Goal: Information Seeking & Learning: Find specific page/section

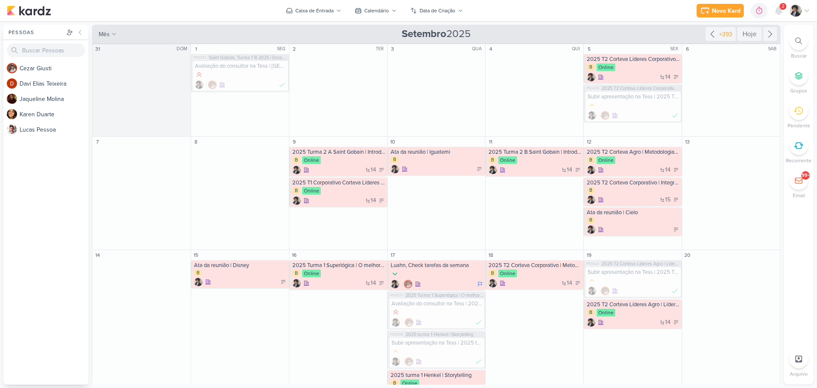
click at [782, 8] on span "2" at bounding box center [782, 6] width 3 height 7
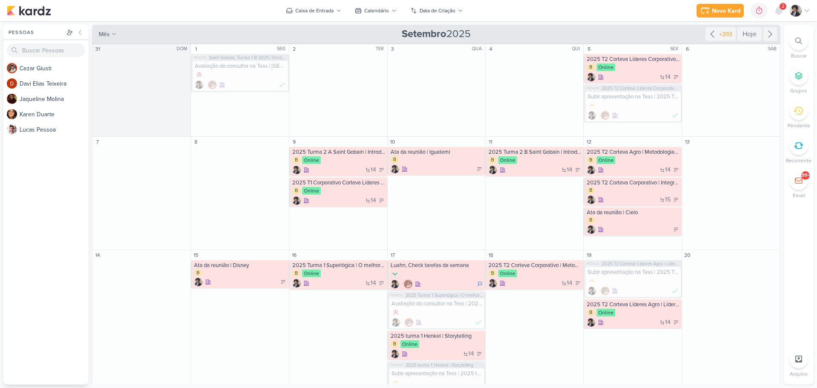
click at [796, 39] on icon at bounding box center [798, 40] width 7 height 7
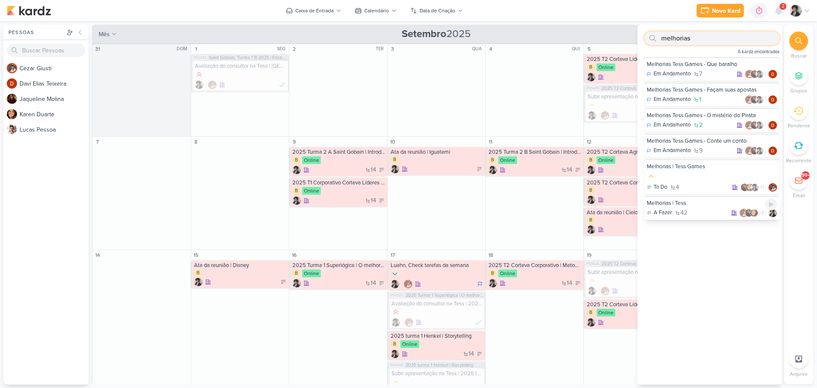
type input "melhorias"
click at [677, 202] on div "Melhorias | Tess" at bounding box center [712, 203] width 130 height 8
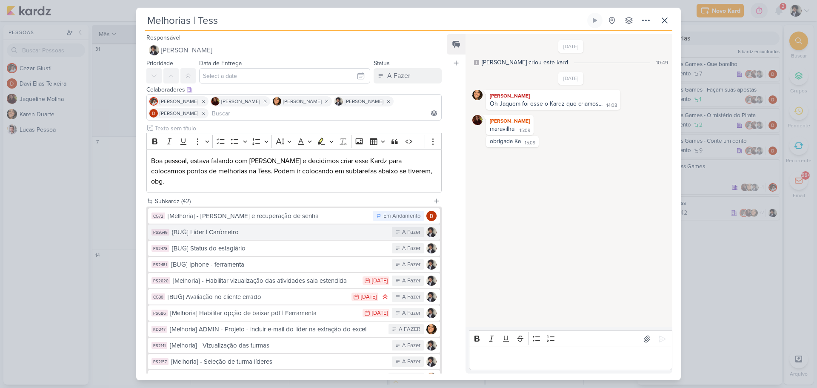
click at [306, 227] on div "{BUG] Líder | Carômetro" at bounding box center [280, 232] width 216 height 10
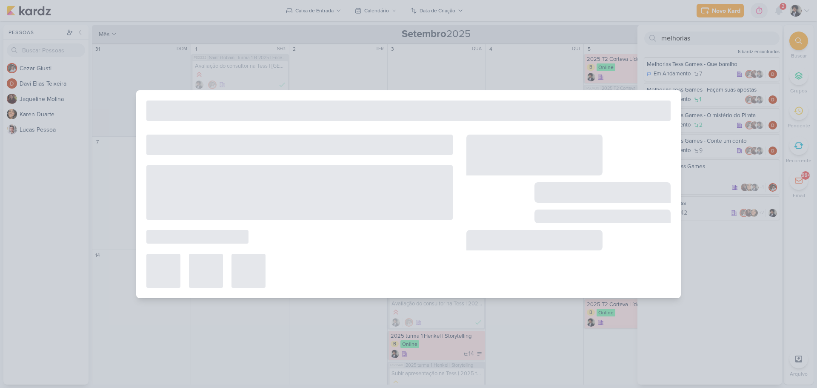
type input "{BUG] Líder | Carômetro"
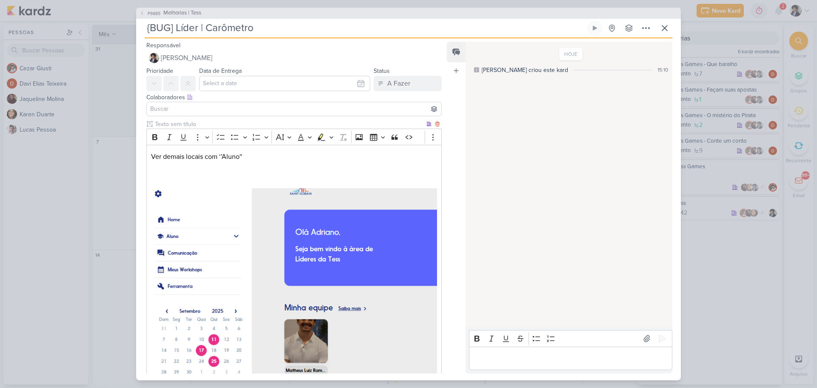
click at [223, 160] on p "Ver demais locais com ‘’Aluno''" at bounding box center [294, 156] width 286 height 10
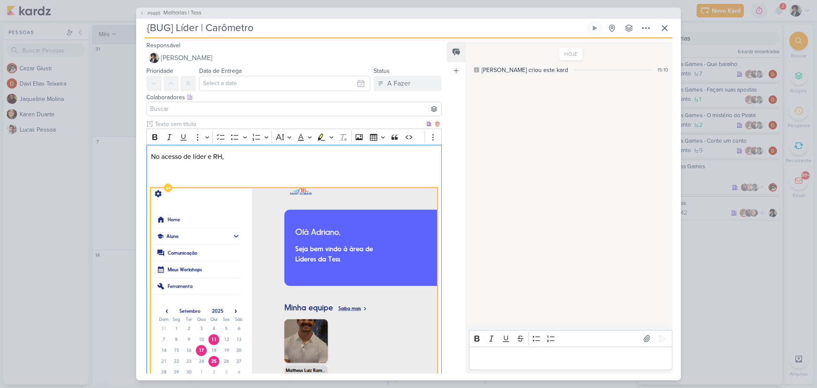
click at [245, 248] on img "Editor editing area: main" at bounding box center [294, 295] width 286 height 214
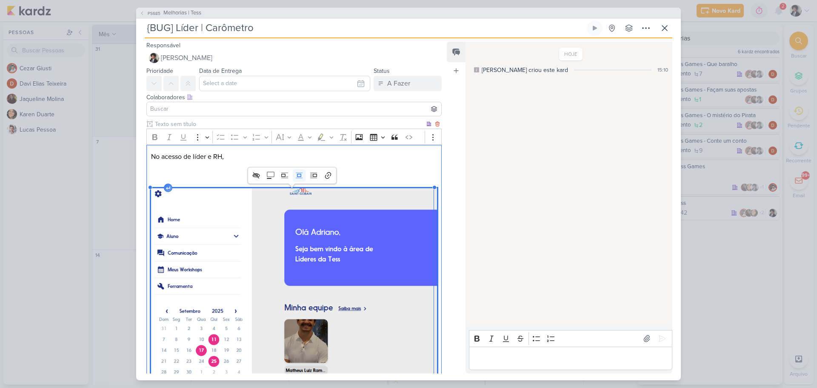
click at [359, 154] on p "No acesso de líder e RH," at bounding box center [294, 156] width 286 height 10
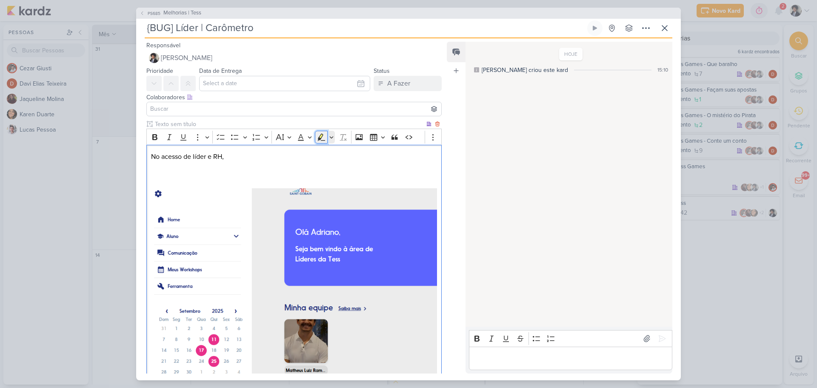
click at [325, 135] on icon "Editor toolbar" at bounding box center [321, 137] width 9 height 9
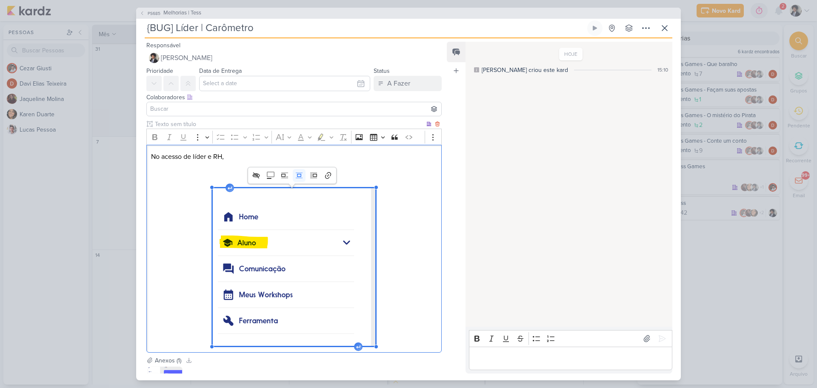
click at [228, 157] on p "No acesso de líder e RH," at bounding box center [294, 156] width 286 height 10
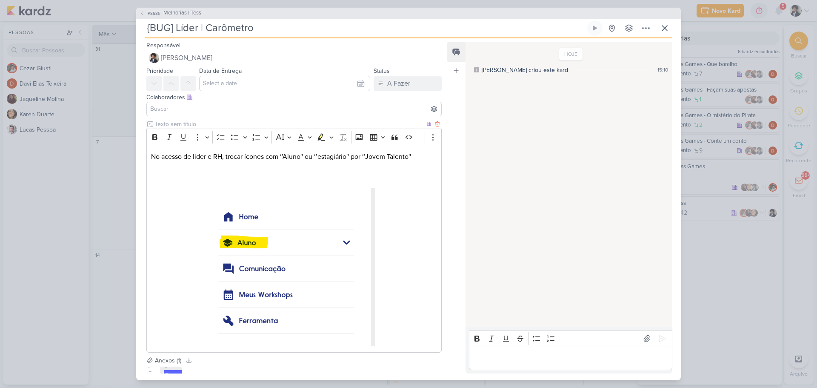
click at [392, 299] on div "No acesso de líder e RH, trocar ícones com ‘’Aluno'' ou ‘’estagiário'' por ‘’Jo…" at bounding box center [293, 248] width 295 height 207
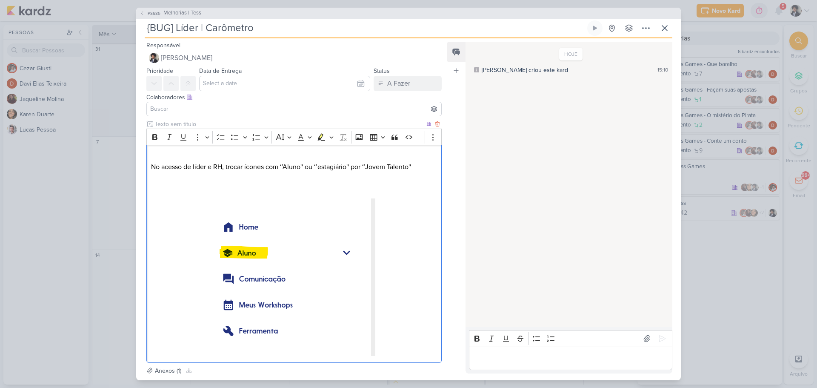
click at [406, 322] on div "No acesso de líder e RH, trocar ícones com ‘’Aluno'' ou ‘’estagiário'' por ‘’Jo…" at bounding box center [293, 253] width 295 height 217
click at [195, 356] on div "No acesso de líder e RH, trocar ícones com ‘’Aluno'' ou ‘’estagiário'' por ‘’Jo…" at bounding box center [293, 253] width 295 height 217
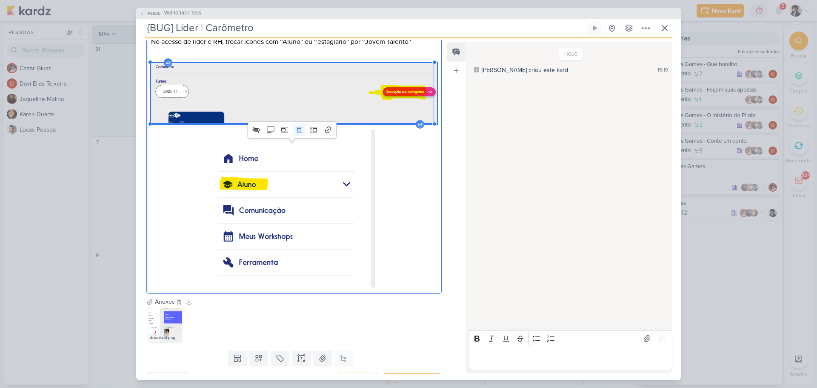
scroll to position [128, 0]
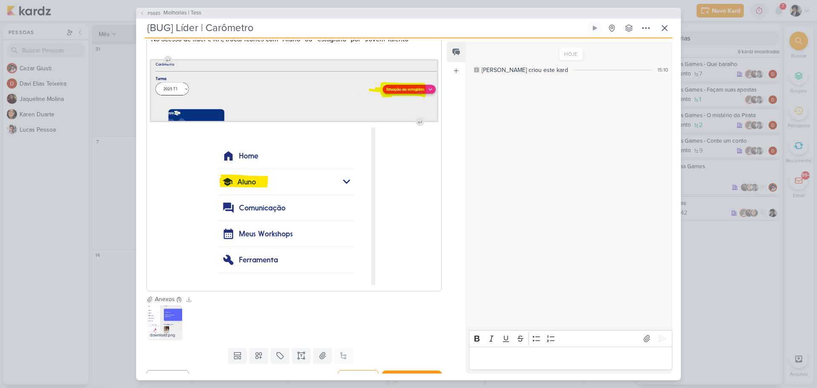
click at [194, 153] on div "No acesso de líder e RH, trocar ícones com ‘’Aluno'' ou ‘’estagiário'' por ‘’Jo…" at bounding box center [293, 154] width 295 height 274
click at [188, 194] on div "No acesso de líder e RH, trocar ícones com ‘’Aluno'' ou ‘’estagiário'' por ‘’Jo…" at bounding box center [293, 154] width 295 height 274
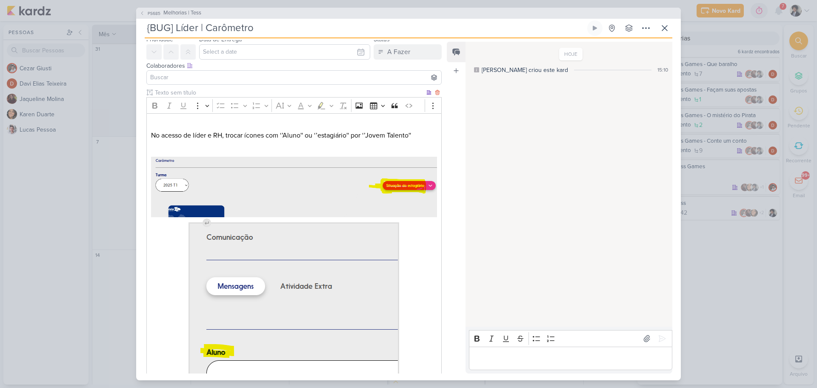
scroll to position [0, 0]
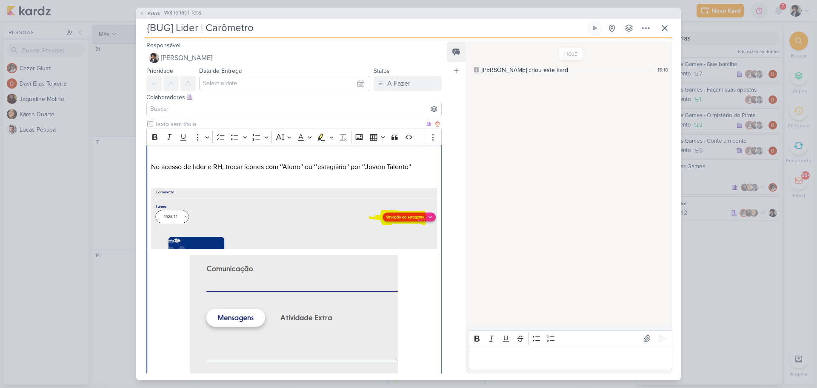
click at [153, 166] on p "No acesso de líder e RH, trocar ícones com ‘’Aluno'' ou ‘’estagiário'' por ‘’Jo…" at bounding box center [294, 167] width 286 height 10
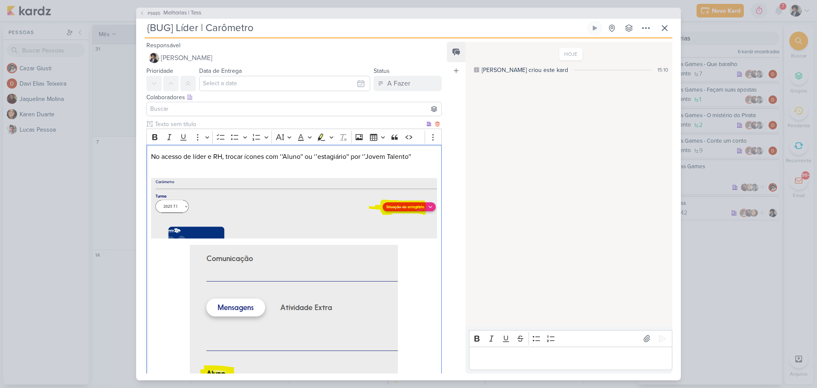
click at [421, 156] on p "No acesso de líder e RH, trocar ícones com ‘’Aluno'' ou ‘’estagiário'' por ‘’Jo…" at bounding box center [294, 156] width 286 height 10
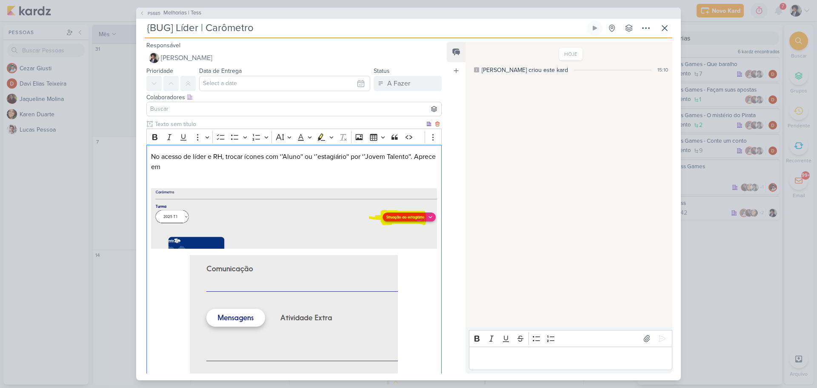
click at [159, 166] on p "No acesso de líder e RH, trocar ícones com ‘’Aluno'' ou ‘’estagiário'' por ‘’Jo…" at bounding box center [294, 161] width 286 height 20
click at [154, 168] on p "No acesso de líder e RH, trocar ícones com ‘’Aluno'' ou ‘’estagiário'' por ‘’Jo…" at bounding box center [294, 161] width 286 height 20
click at [265, 167] on p "No acesso de líder e RH, trocar ícones com ‘’Aluno'' ou ‘’estagiário'' por ‘’Jo…" at bounding box center [294, 161] width 286 height 20
click at [273, 168] on p "No acesso de líder e RH, trocar ícones com ‘’Aluno'' ou ‘’estagiário'' por ‘’Jo…" at bounding box center [294, 161] width 286 height 20
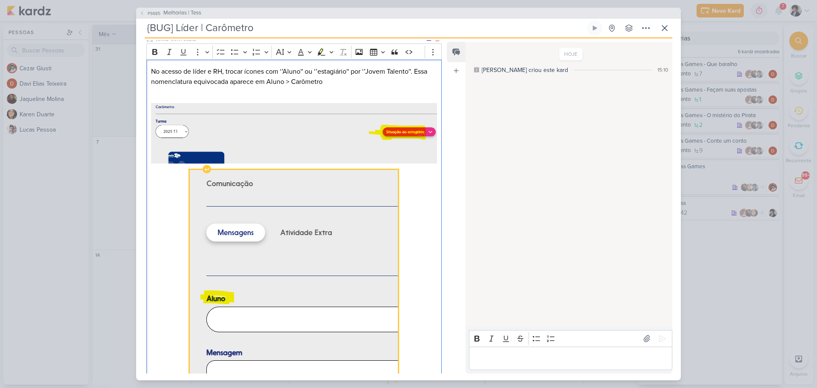
scroll to position [43, 0]
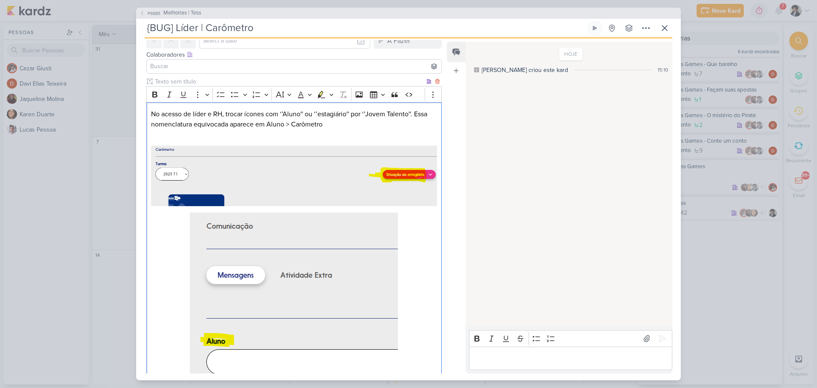
click at [262, 123] on p "No acesso de líder e RH, trocar ícones com ‘’Aluno'' ou ‘’estagiário'' por ‘’Jo…" at bounding box center [294, 119] width 286 height 20
click at [306, 125] on p "No acesso de líder e RH, trocar ícones com ‘’Aluno'' ou ‘’estagiário'' por ‘’Jo…" at bounding box center [294, 119] width 286 height 20
click at [359, 123] on p "No acesso de líder e RH, trocar ícones com ‘’Aluno'' ou ‘’estagiário'' por ‘’Jo…" at bounding box center [294, 119] width 286 height 20
